Goal: Transaction & Acquisition: Purchase product/service

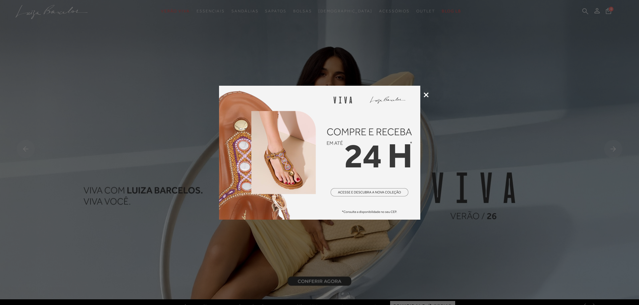
click at [428, 94] on icon at bounding box center [425, 95] width 5 height 5
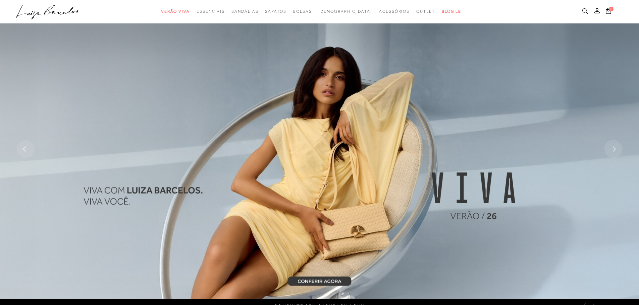
click at [583, 10] on icon at bounding box center [585, 11] width 6 height 6
click at [585, 10] on icon at bounding box center [585, 11] width 6 height 6
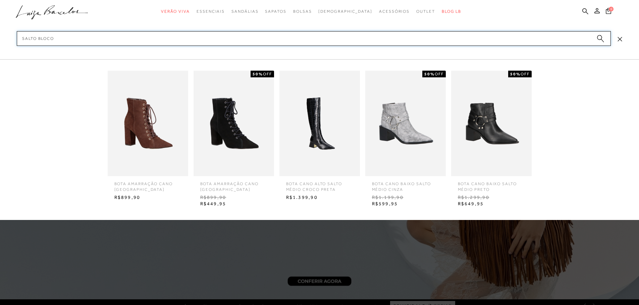
type input "salto bloco"
click at [600, 38] on circle "submit" at bounding box center [599, 37] width 5 height 5
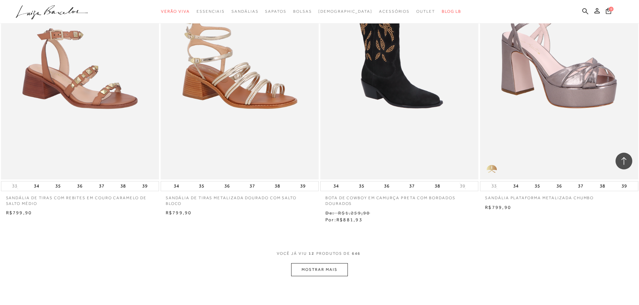
scroll to position [715, 0]
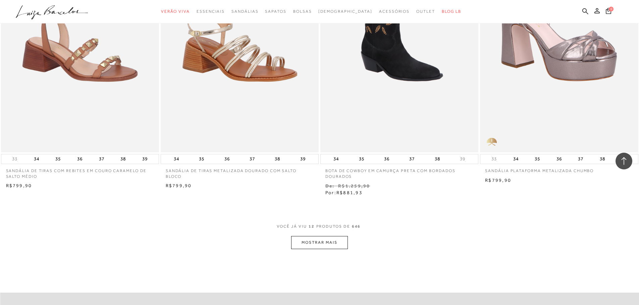
click at [309, 239] on button "MOSTRAR MAIS" at bounding box center [319, 242] width 56 height 13
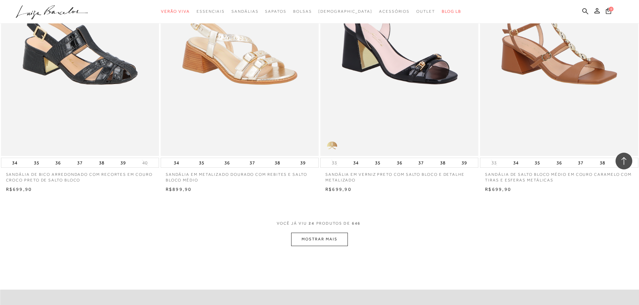
scroll to position [1603, 0]
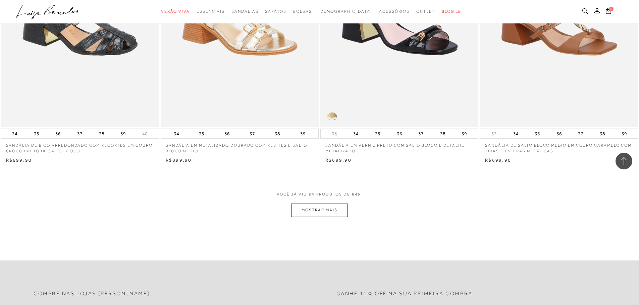
click at [323, 208] on button "MOSTRAR MAIS" at bounding box center [319, 210] width 56 height 13
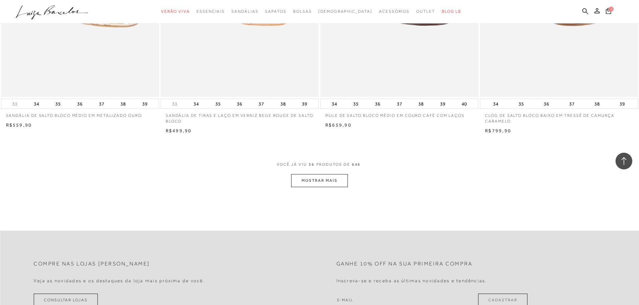
scroll to position [2504, 0]
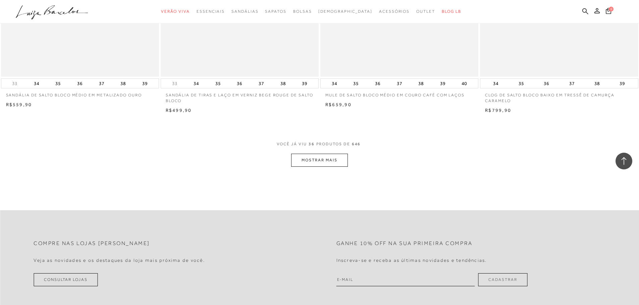
click at [333, 160] on button "MOSTRAR MAIS" at bounding box center [319, 160] width 56 height 13
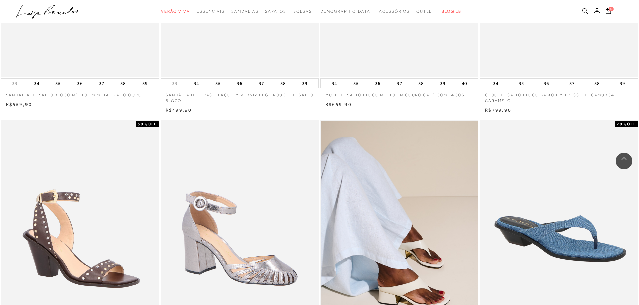
click at [585, 11] on icon at bounding box center [585, 11] width 6 height 6
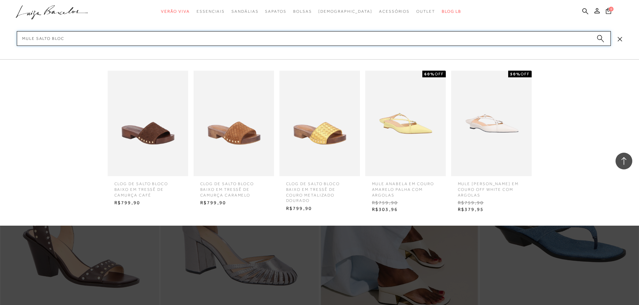
type input "mule salto bloco"
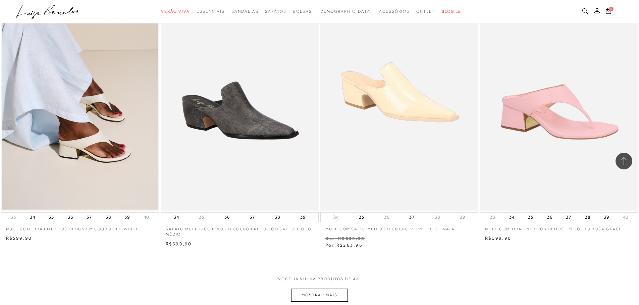
scroll to position [622, 0]
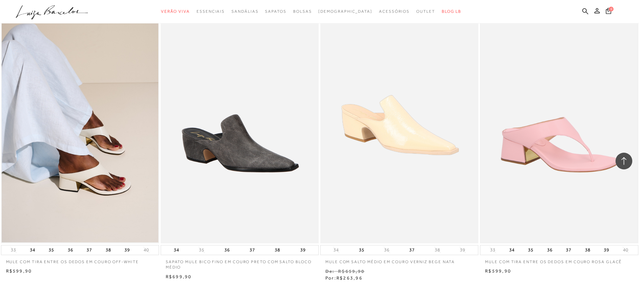
click at [546, 145] on img at bounding box center [558, 125] width 157 height 235
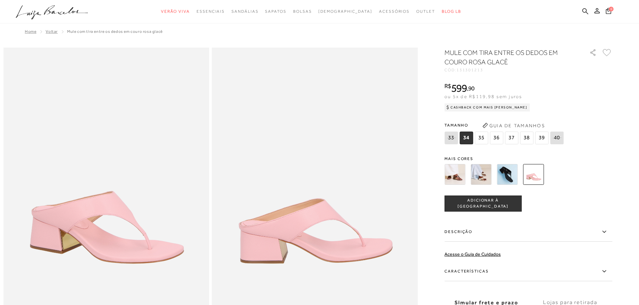
click at [505, 176] on img at bounding box center [507, 174] width 21 height 21
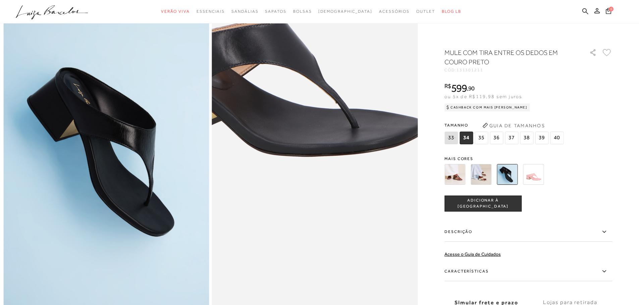
scroll to position [101, 0]
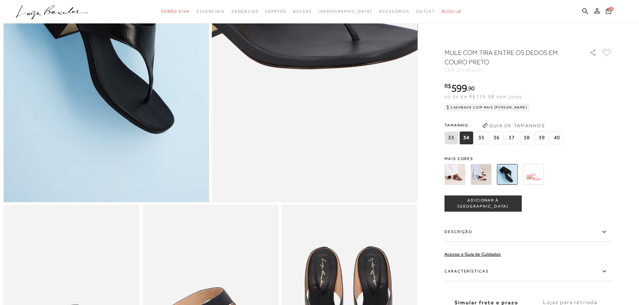
scroll to position [201, 0]
